Goal: Task Accomplishment & Management: Manage account settings

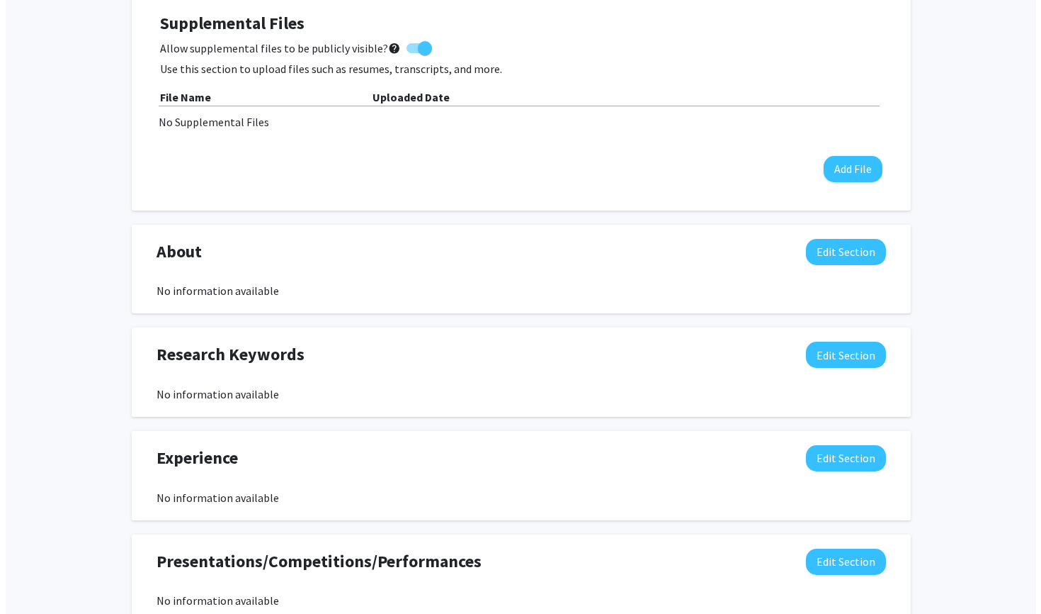
scroll to position [419, 0]
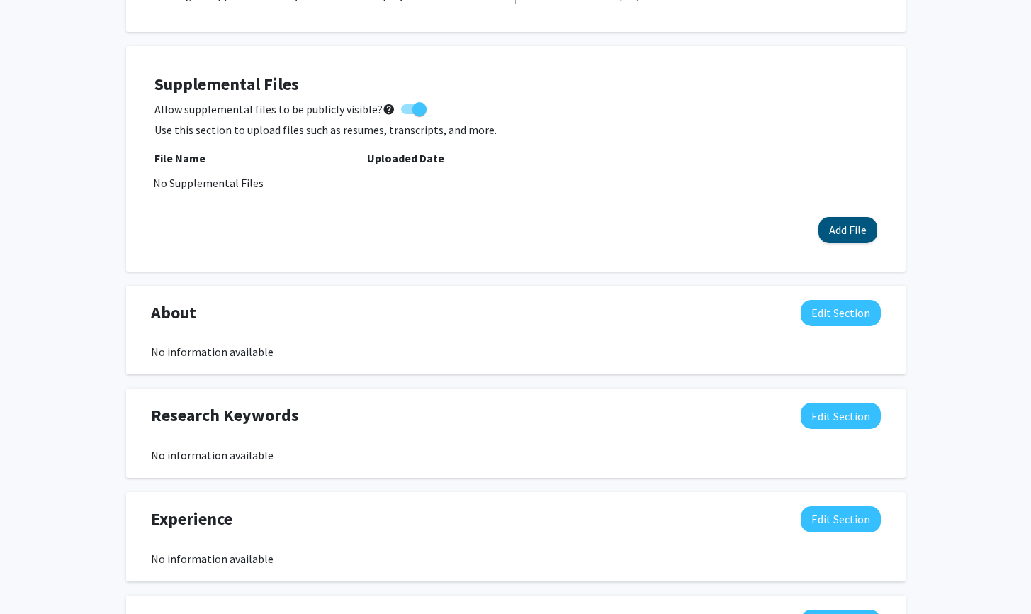
click at [837, 223] on button "Add File" at bounding box center [847, 230] width 59 height 26
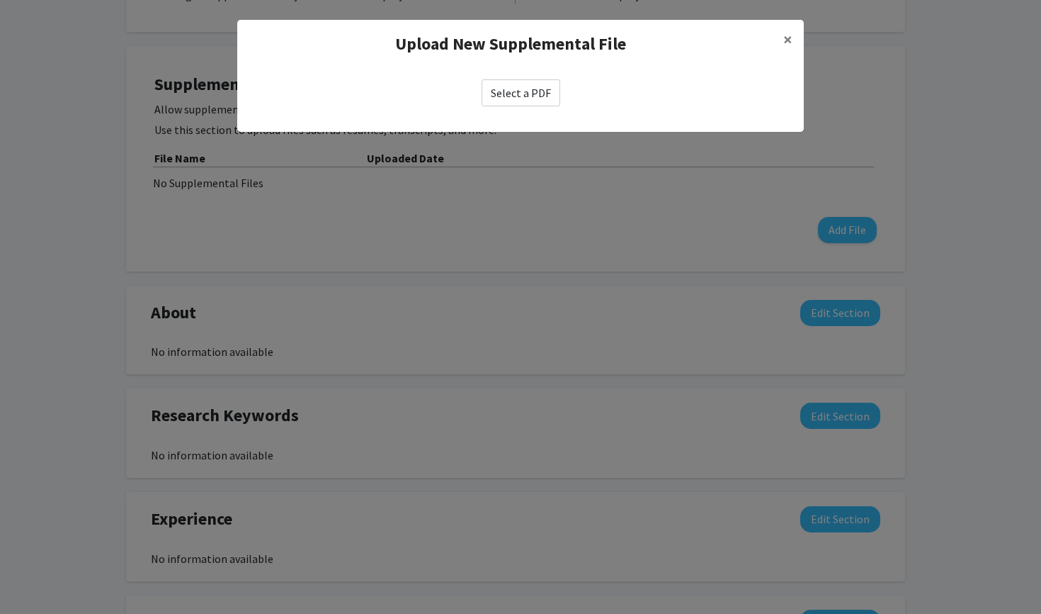
click at [528, 88] on label "Select a PDF" at bounding box center [521, 92] width 79 height 27
click at [0, 0] on input "Select a PDF" at bounding box center [0, 0] width 0 height 0
select select "custom"
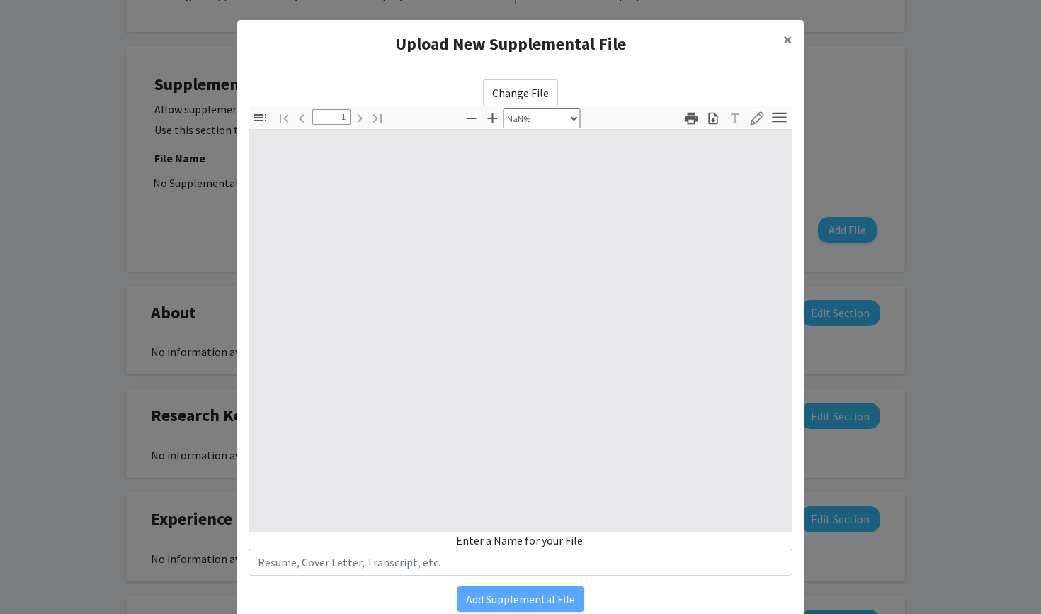
type input "0"
select select "custom"
type input "1"
select select "auto"
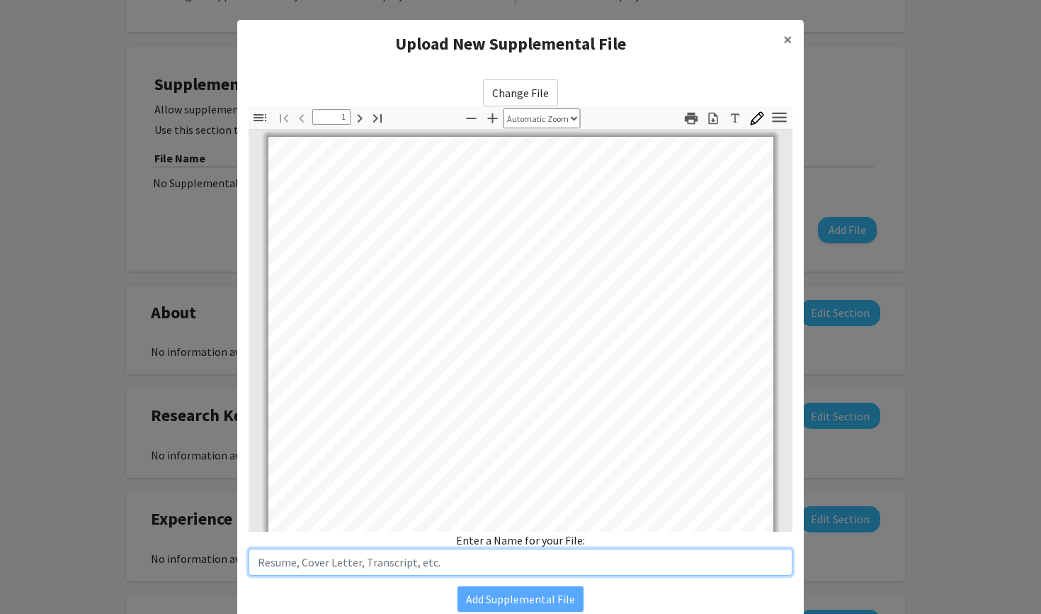
click at [411, 563] on input "text" at bounding box center [521, 561] width 544 height 27
paste input "Curriculum vitae"
drag, startPoint x: 312, startPoint y: 564, endPoint x: 320, endPoint y: 562, distance: 8.8
click at [315, 563] on input "Curriculum vitae" at bounding box center [521, 561] width 544 height 27
type input "Curriculum Vitae"
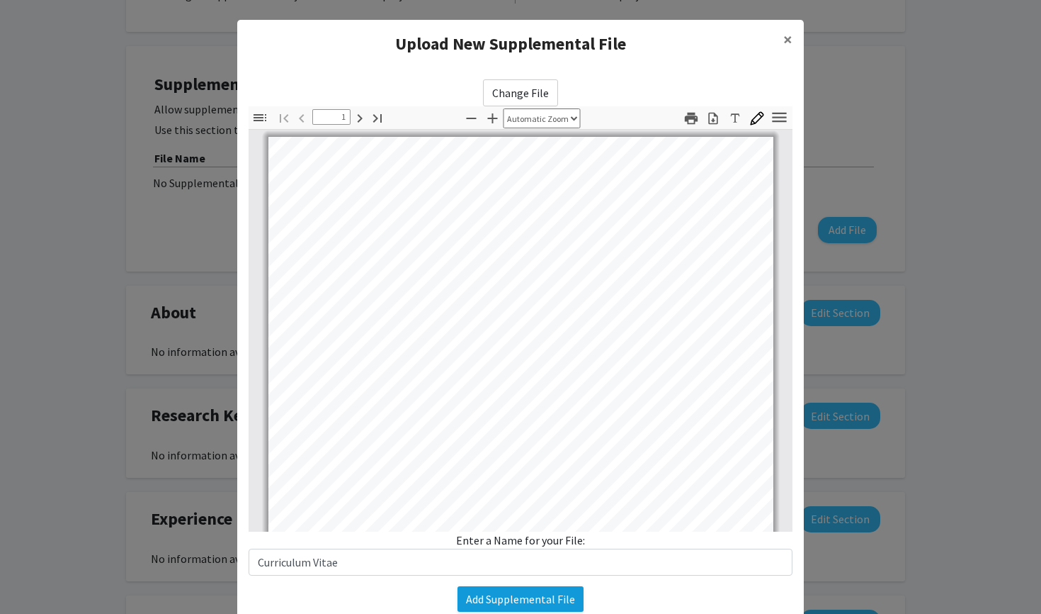
click at [531, 604] on button "Add Supplemental File" at bounding box center [521, 599] width 126 height 26
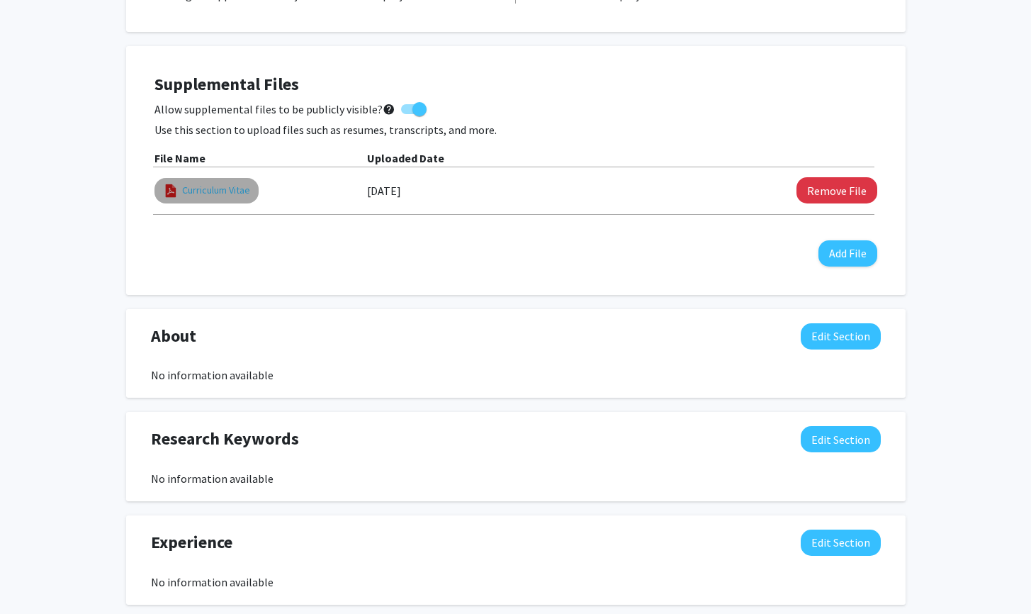
click at [228, 192] on link "Curriculum Vitae" at bounding box center [216, 190] width 68 height 15
select select "custom"
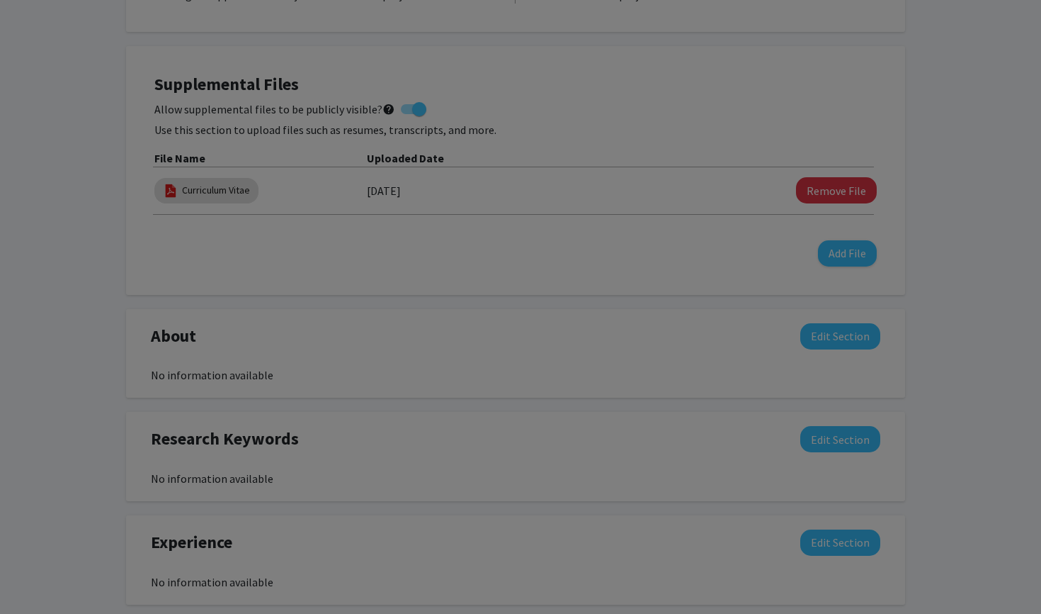
type input "0"
select select "custom"
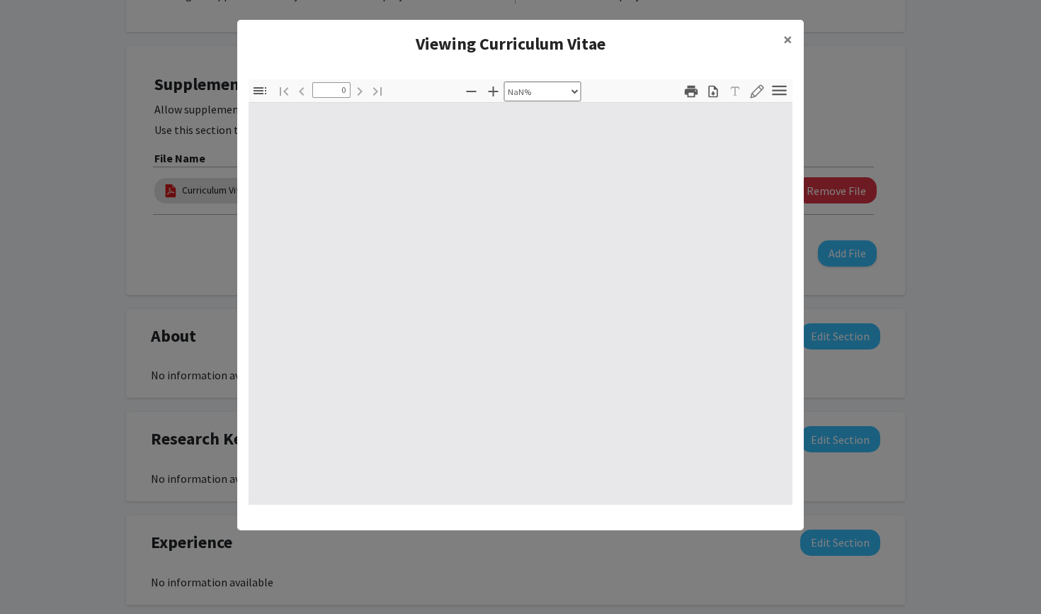
type input "1"
select select "auto"
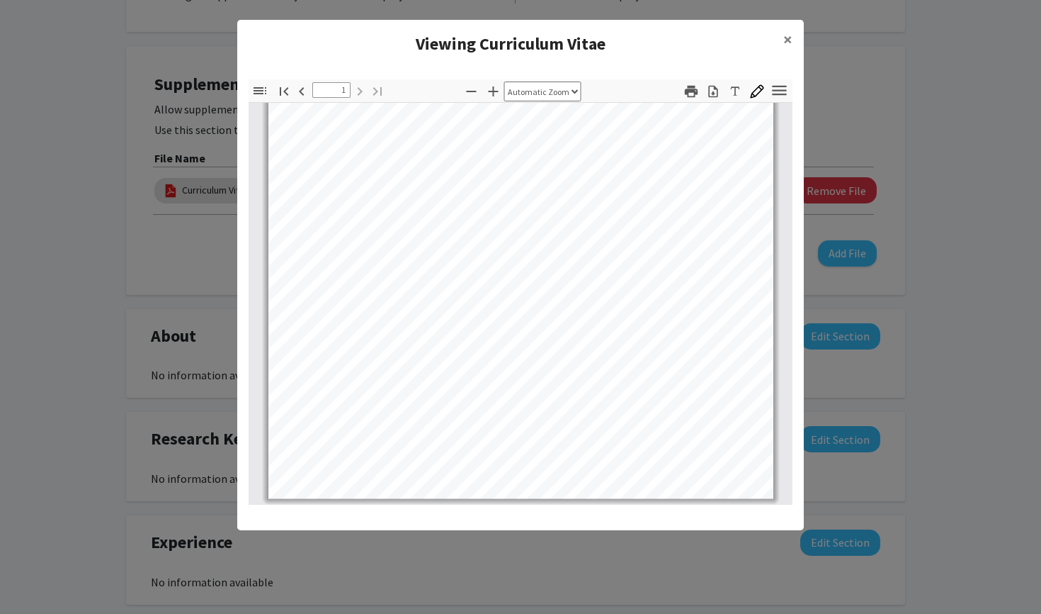
scroll to position [0, 0]
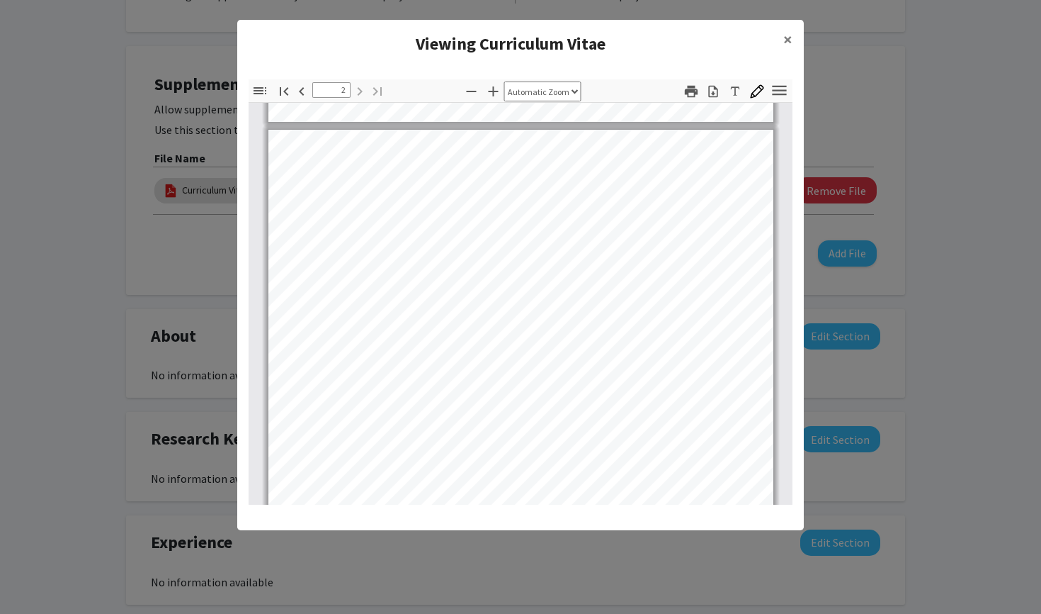
type input "1"
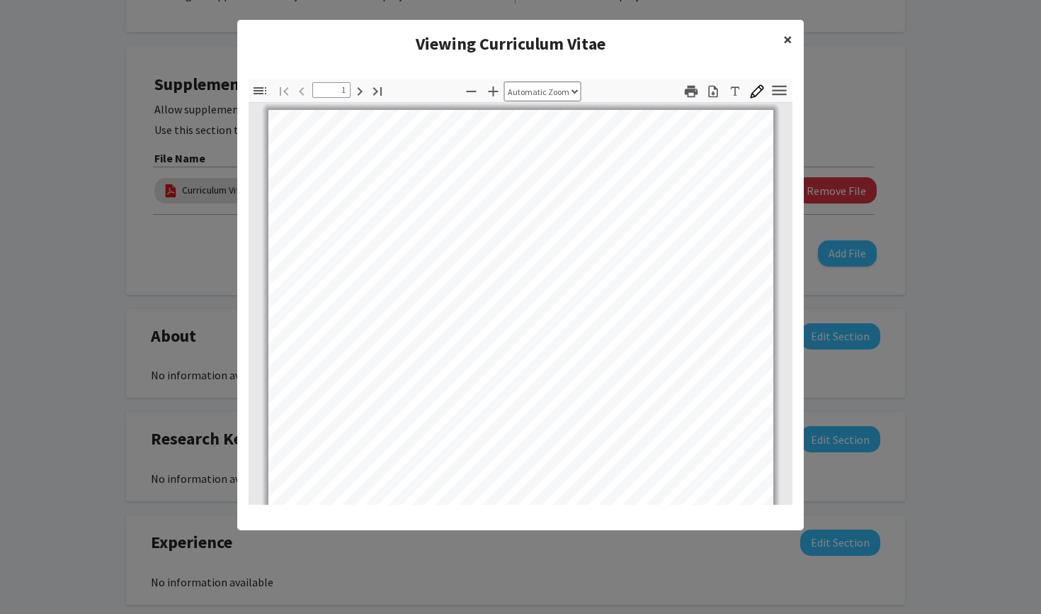
click at [798, 38] on button "×" at bounding box center [788, 40] width 32 height 40
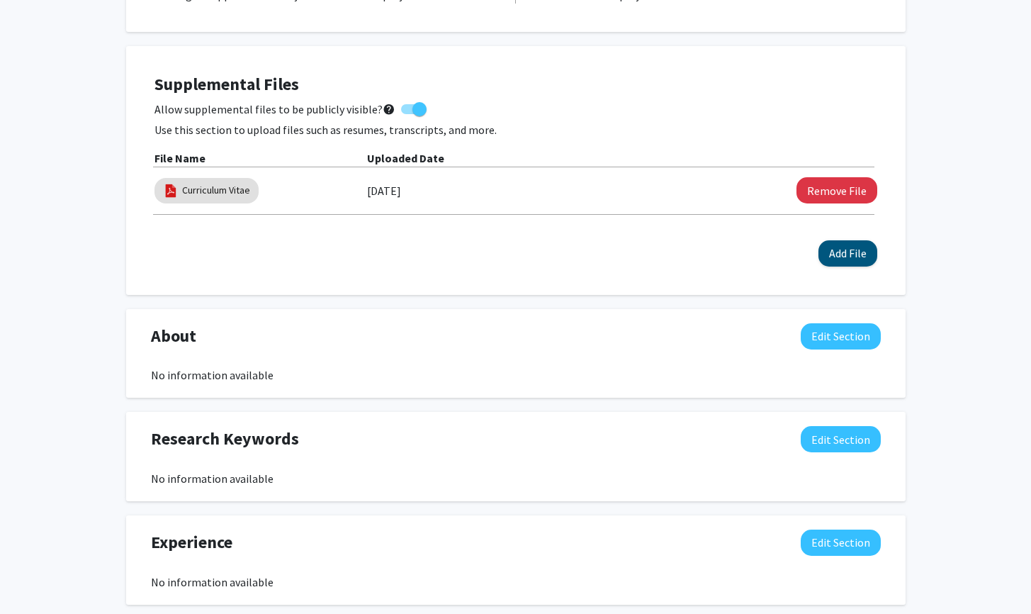
click at [832, 256] on button "Add File" at bounding box center [847, 253] width 59 height 26
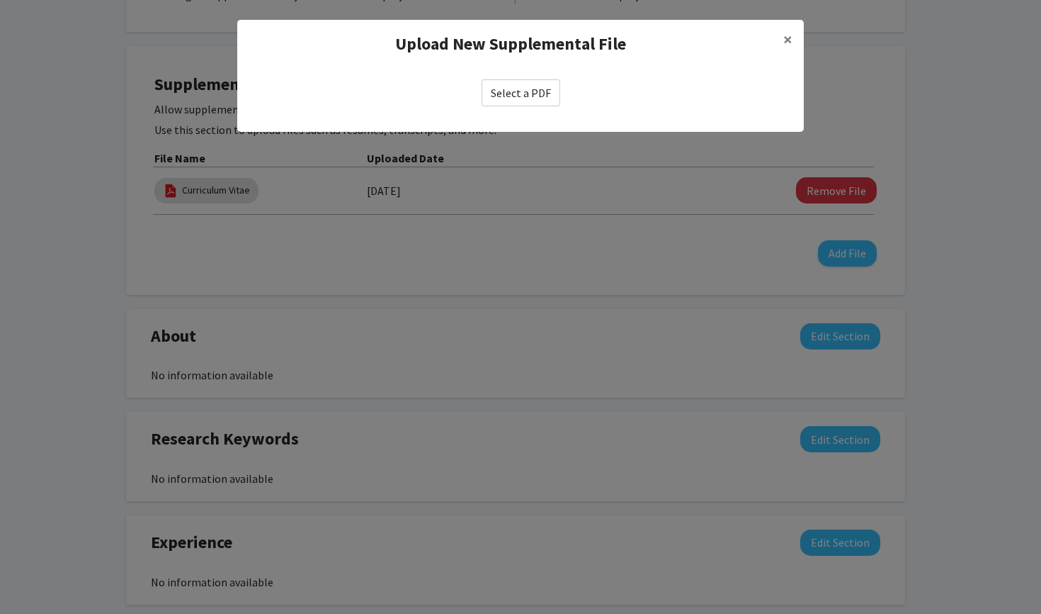
click at [544, 78] on div "Select a PDF" at bounding box center [520, 93] width 567 height 50
click at [509, 96] on label "Select a PDF" at bounding box center [521, 92] width 79 height 27
click at [0, 0] on input "Select a PDF" at bounding box center [0, 0] width 0 height 0
click at [509, 89] on label "Select a PDF" at bounding box center [521, 92] width 79 height 27
click at [0, 0] on input "Select a PDF" at bounding box center [0, 0] width 0 height 0
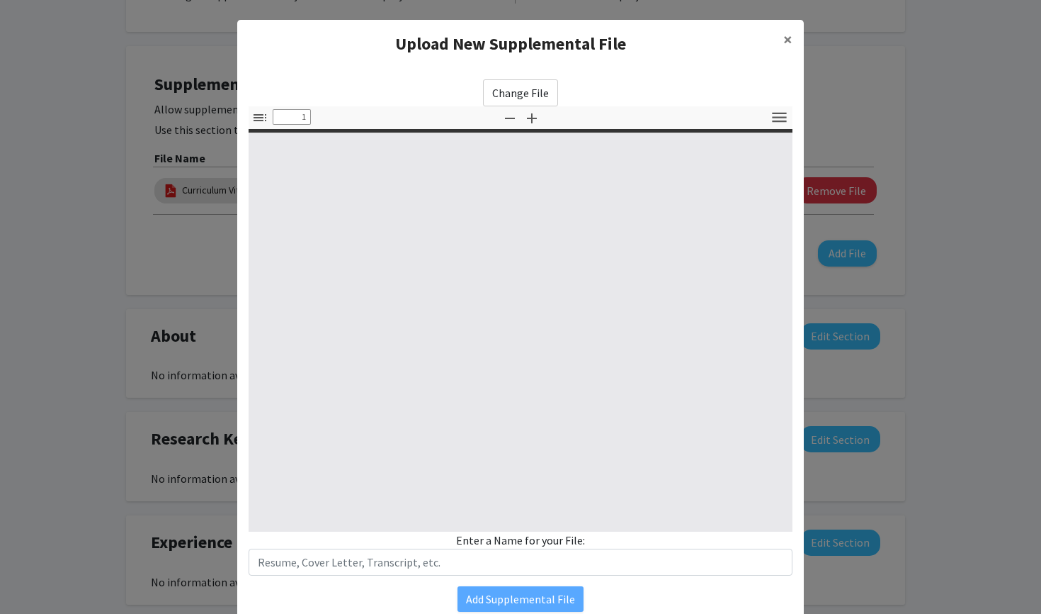
select select "custom"
type input "0"
select select "custom"
type input "1"
select select "auto"
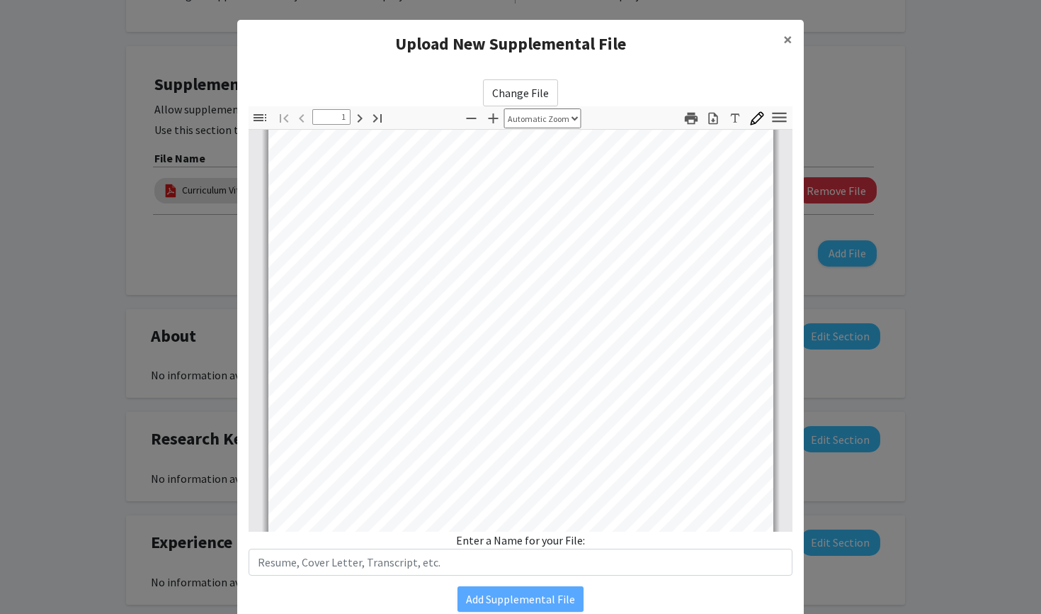
scroll to position [8, 0]
type input "3"
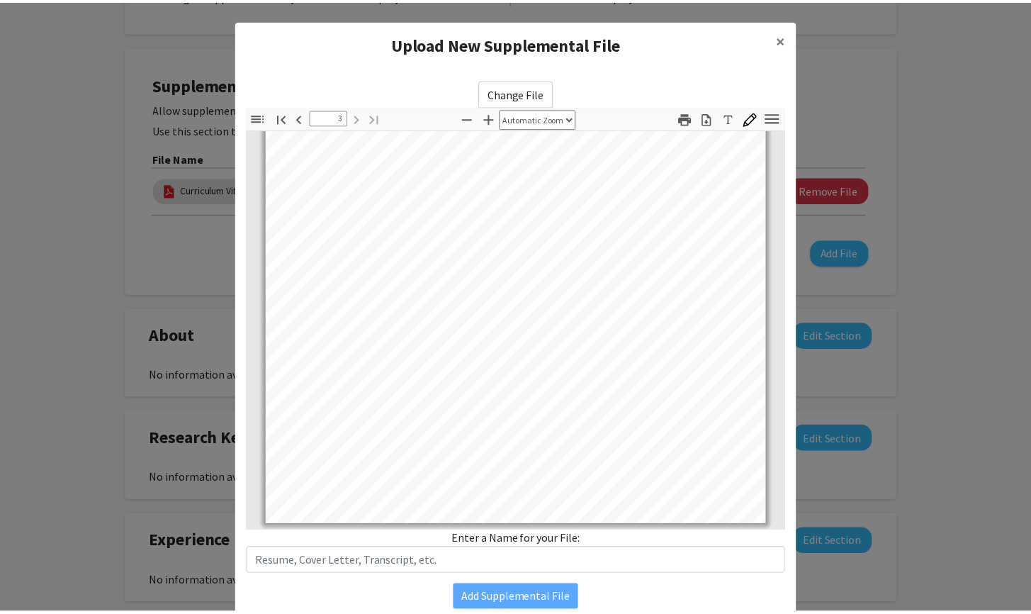
scroll to position [57, 0]
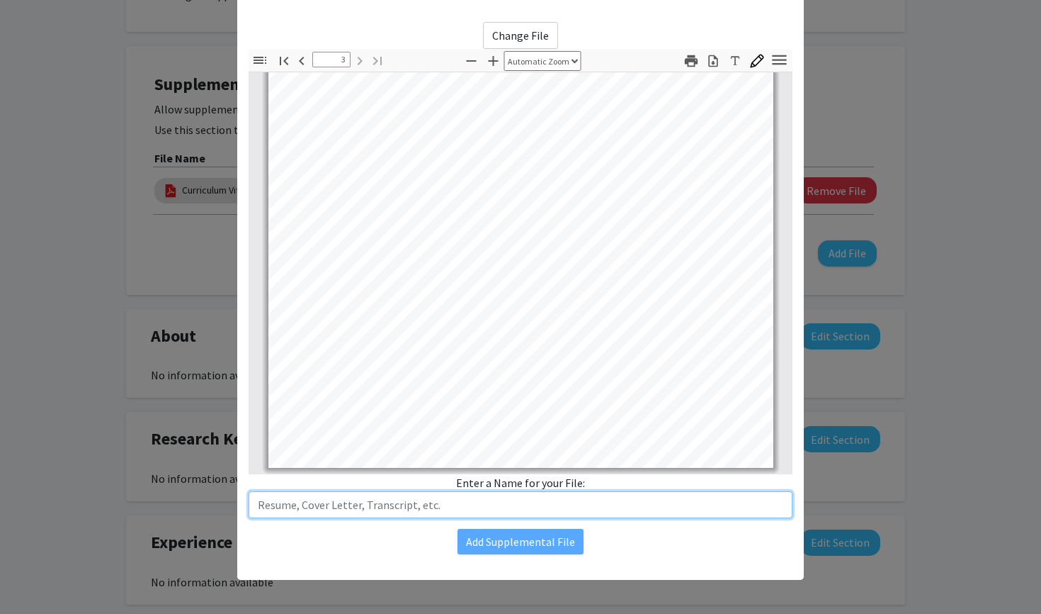
click at [323, 505] on input "text" at bounding box center [521, 504] width 544 height 27
type input "Transcript"
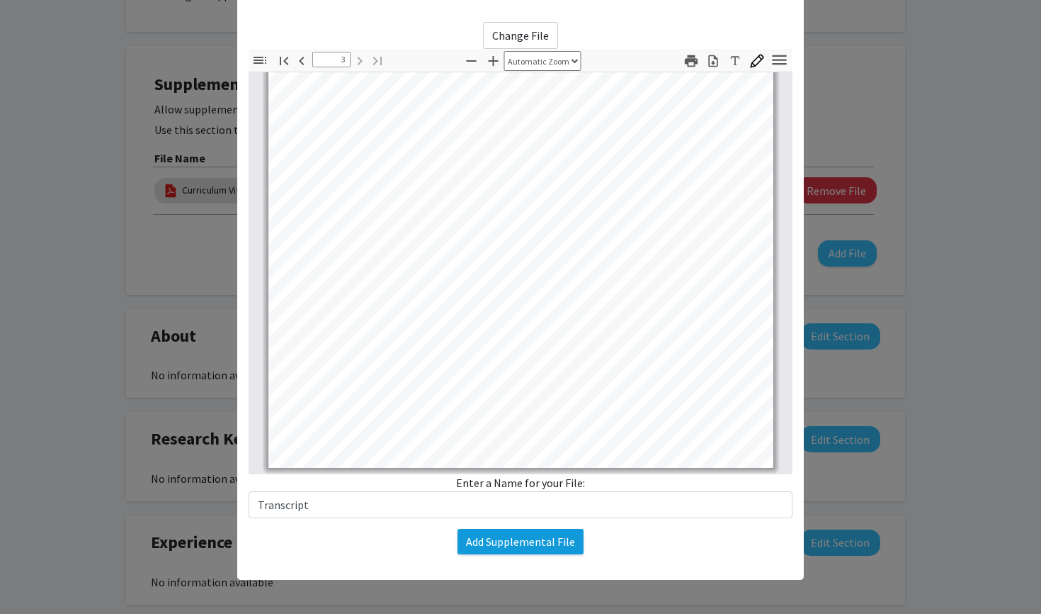
click at [487, 549] on button "Add Supplemental File" at bounding box center [521, 542] width 126 height 26
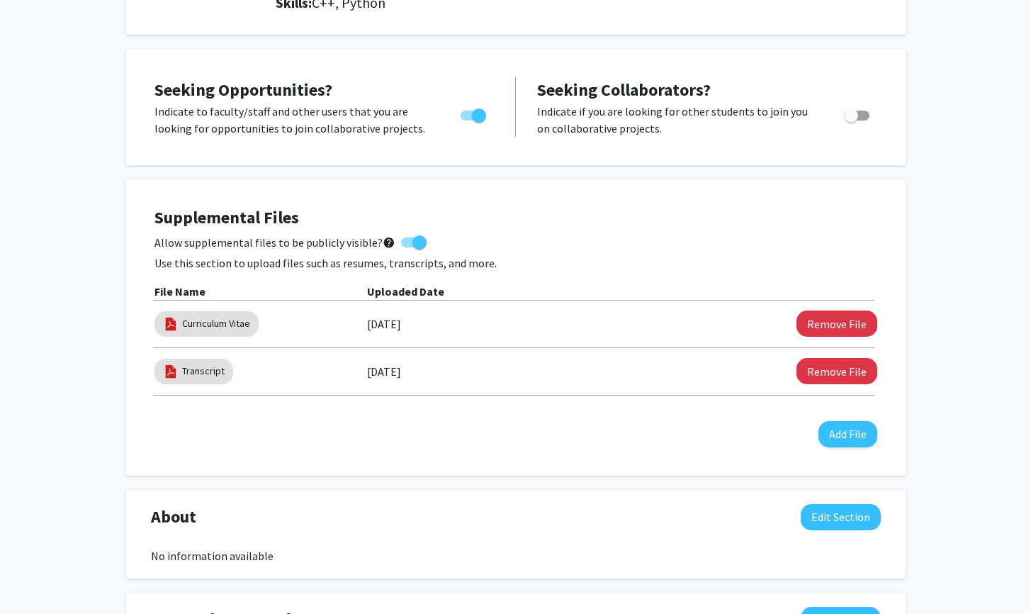
scroll to position [0, 0]
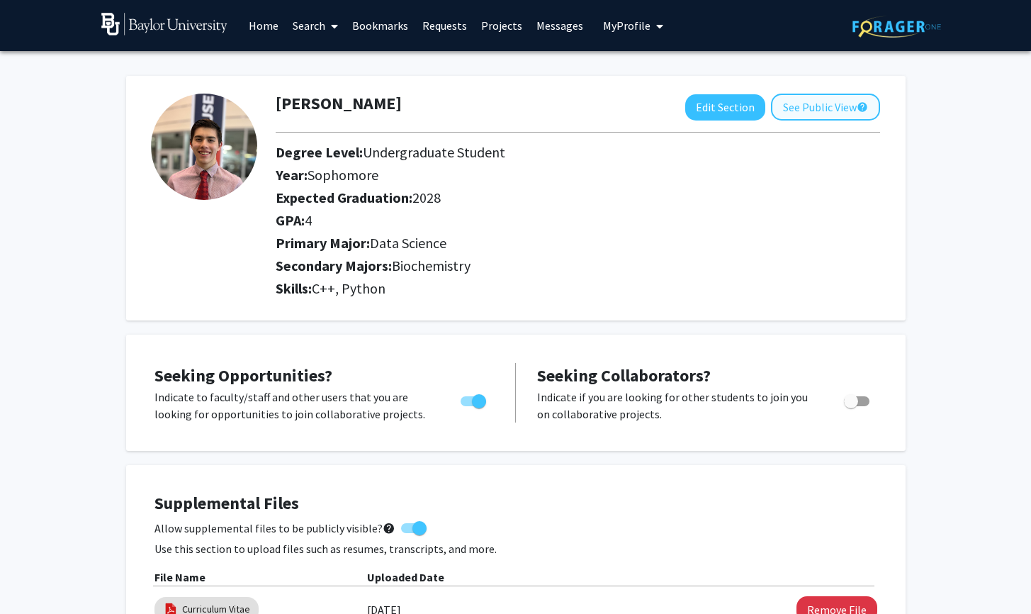
click at [836, 113] on button "See Public View help" at bounding box center [825, 107] width 109 height 27
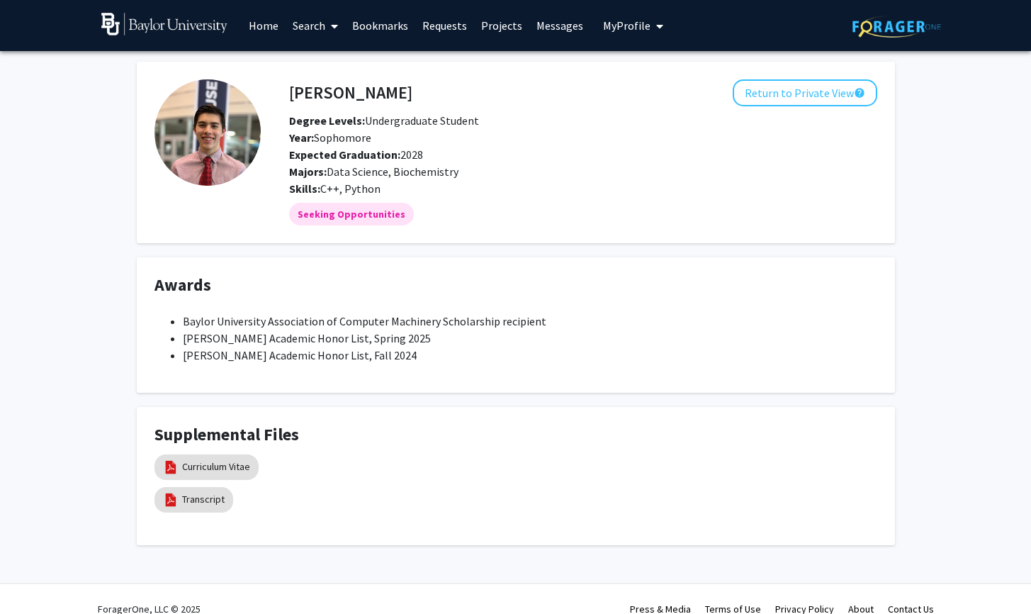
scroll to position [21, 0]
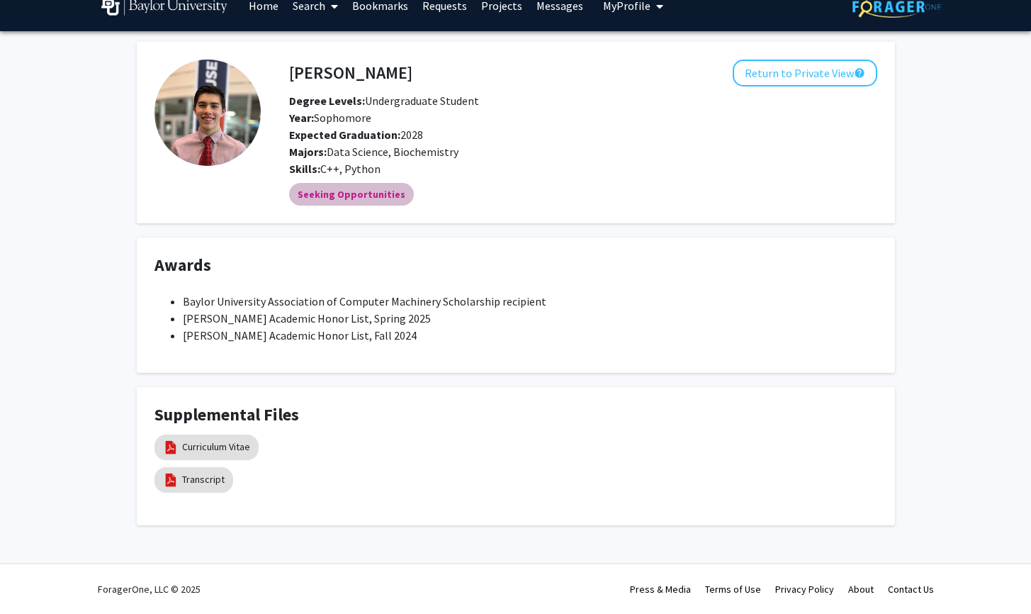
click at [362, 200] on mat-chip "Seeking Opportunities" at bounding box center [351, 194] width 125 height 23
click at [778, 82] on button "Return to Private View help" at bounding box center [805, 73] width 145 height 27
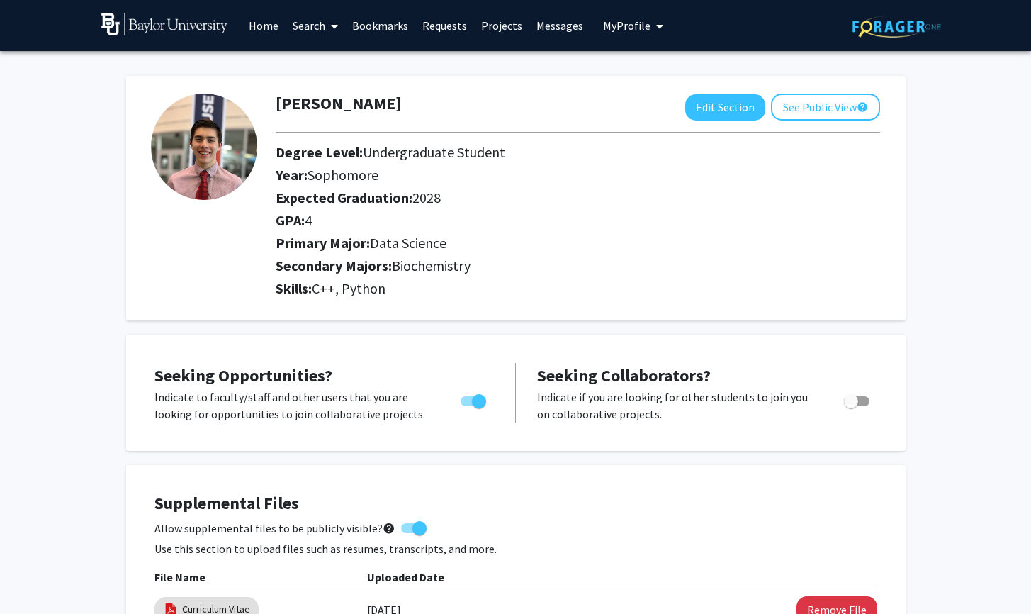
click at [319, 22] on link "Search" at bounding box center [316, 26] width 60 height 50
click at [334, 67] on span "Faculty/Staff" at bounding box center [338, 65] width 104 height 28
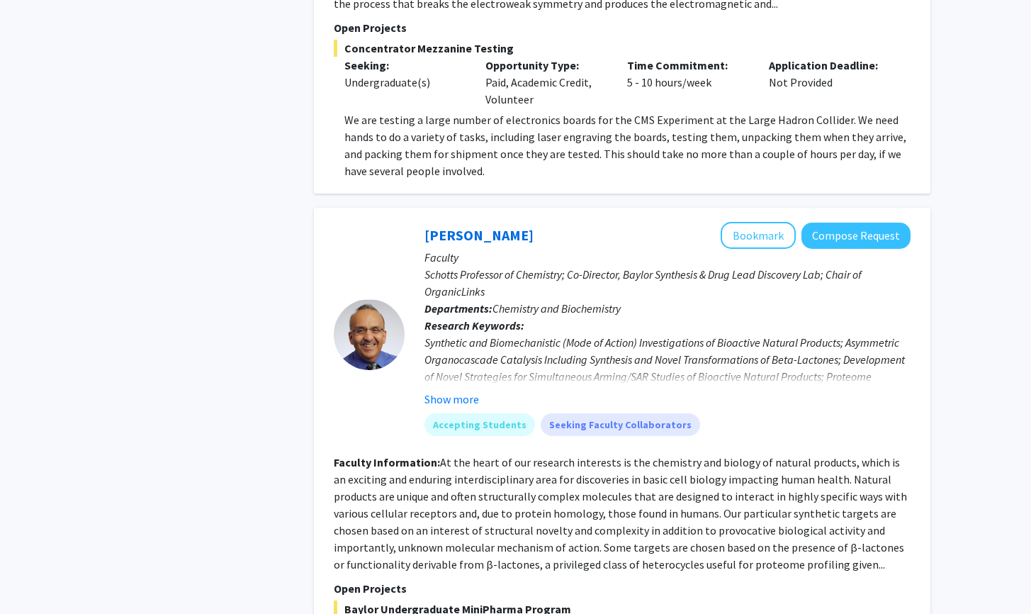
scroll to position [1022, 0]
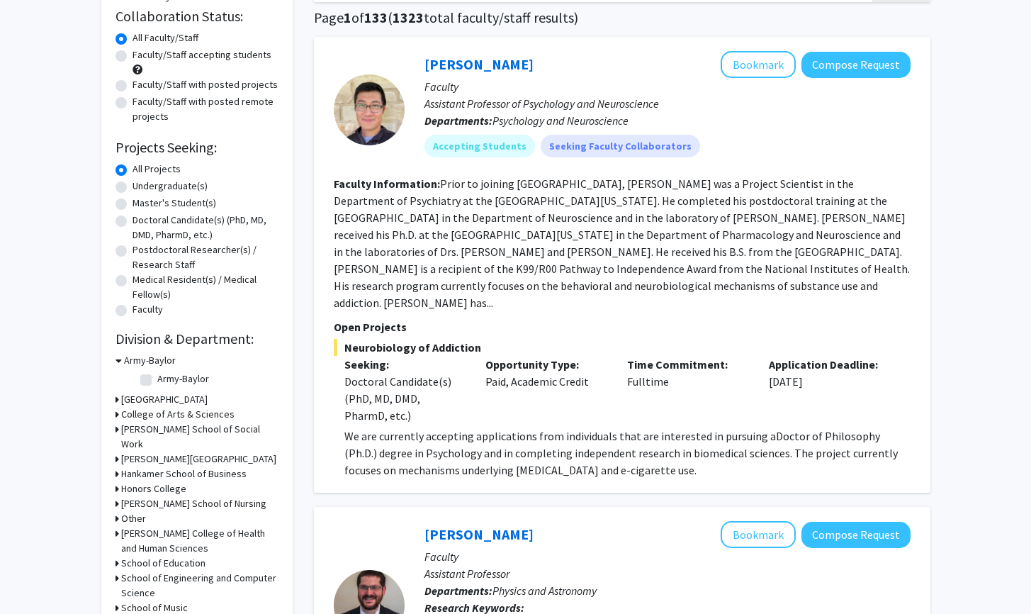
scroll to position [0, 0]
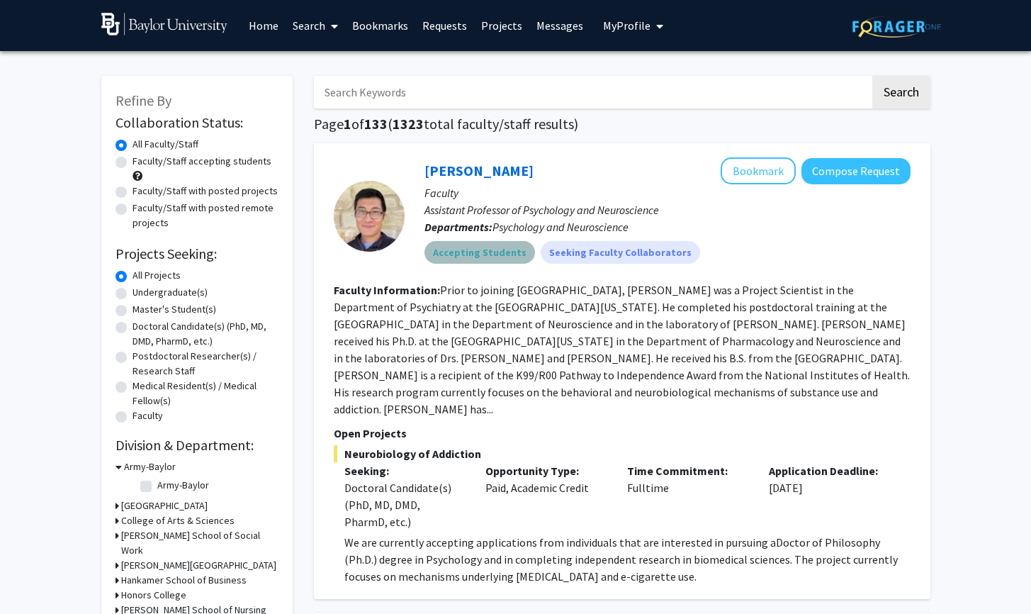
click at [507, 251] on mat-chip "Accepting Students" at bounding box center [479, 252] width 111 height 23
click at [132, 293] on label "Undergraduate(s)" at bounding box center [169, 292] width 75 height 15
click at [132, 293] on input "Undergraduate(s)" at bounding box center [136, 289] width 9 height 9
radio input "true"
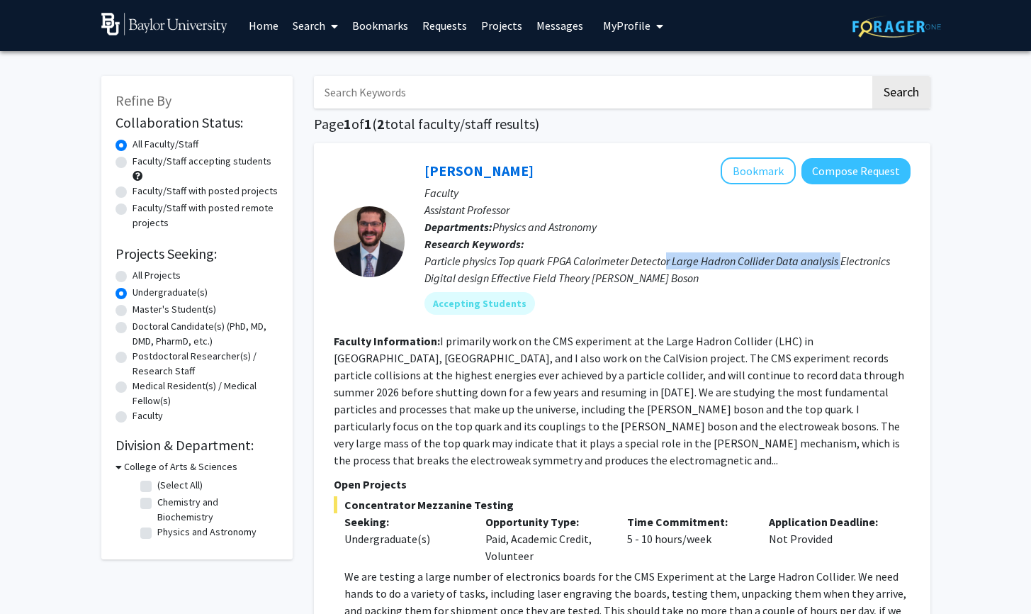
drag, startPoint x: 668, startPoint y: 266, endPoint x: 842, endPoint y: 266, distance: 174.3
click at [842, 266] on div "Particle physics Top quark FPGA Calorimeter Detector Large Hadron Collider Data…" at bounding box center [667, 269] width 486 height 34
